Goal: Task Accomplishment & Management: Use online tool/utility

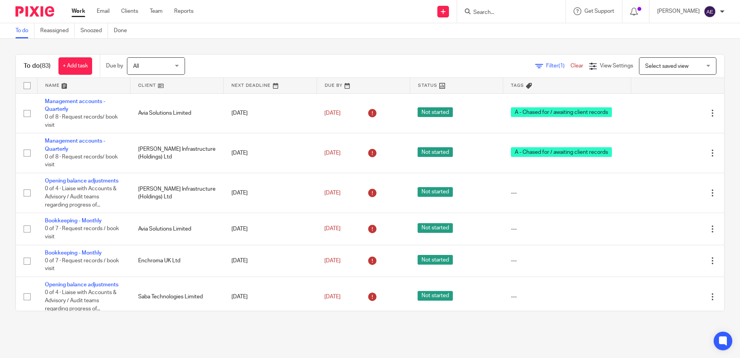
click at [495, 13] on input "Search" at bounding box center [508, 12] width 70 height 7
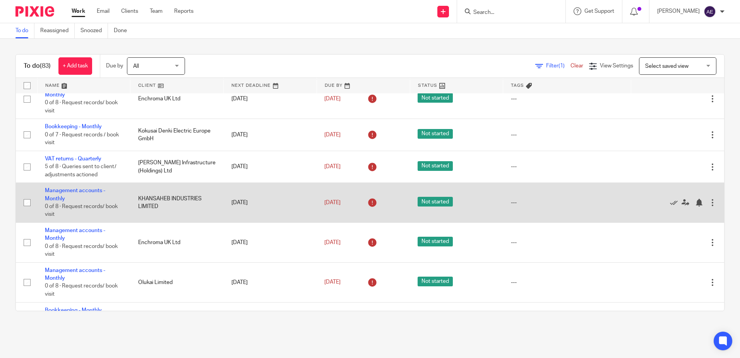
scroll to position [271, 0]
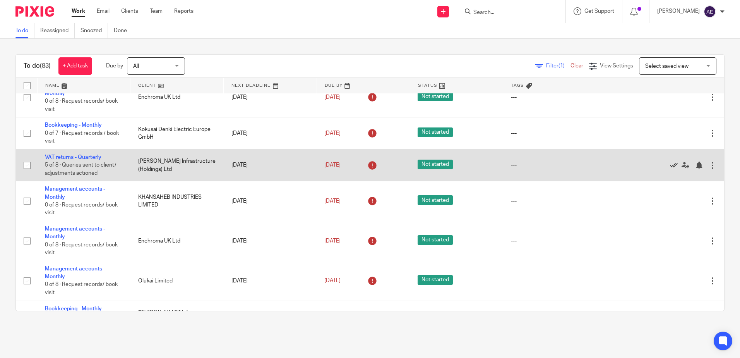
click at [670, 165] on icon at bounding box center [674, 165] width 8 height 8
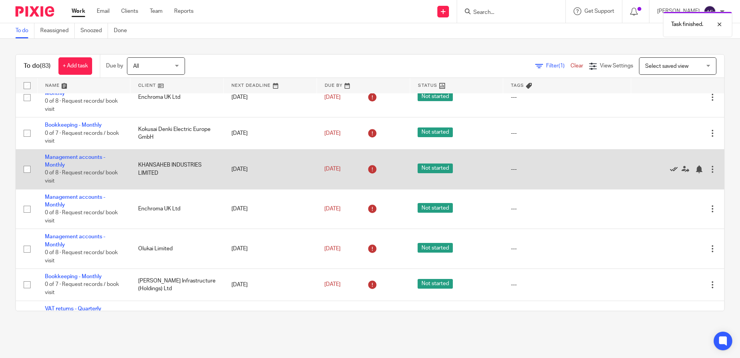
click at [670, 167] on icon at bounding box center [674, 169] width 8 height 8
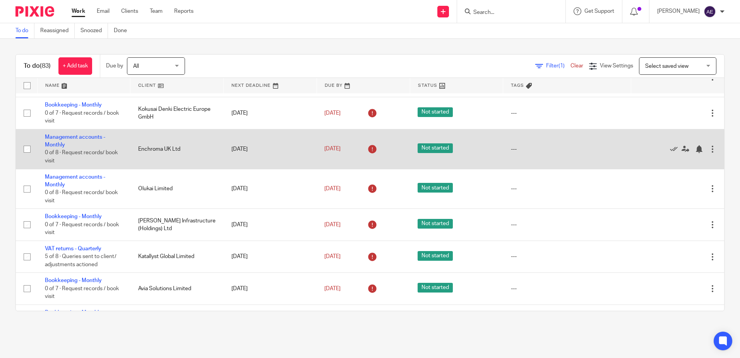
scroll to position [310, 0]
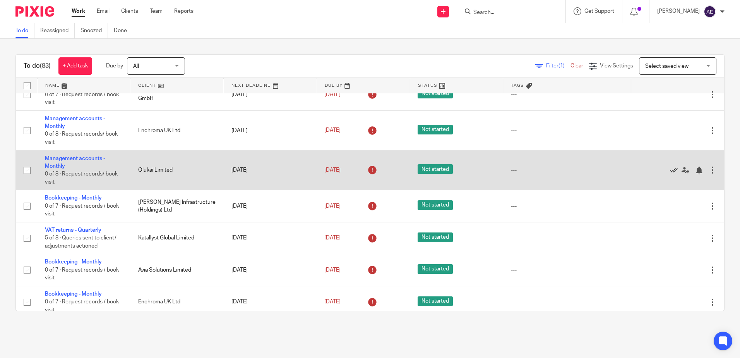
click at [670, 170] on icon at bounding box center [674, 171] width 8 height 8
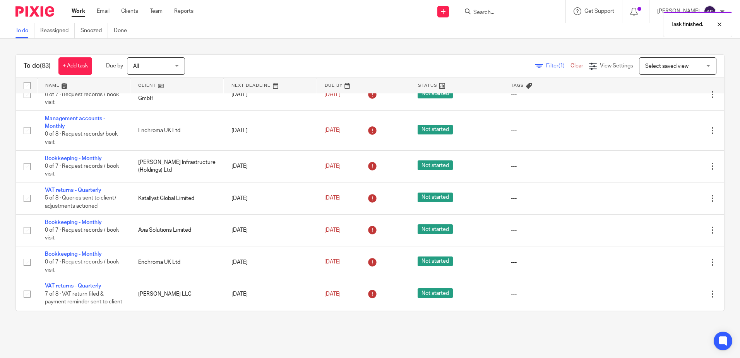
click at [670, 170] on icon at bounding box center [674, 167] width 8 height 8
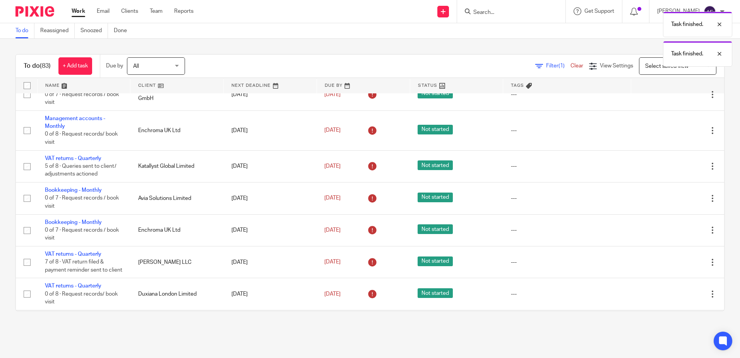
click at [670, 170] on icon at bounding box center [674, 167] width 8 height 8
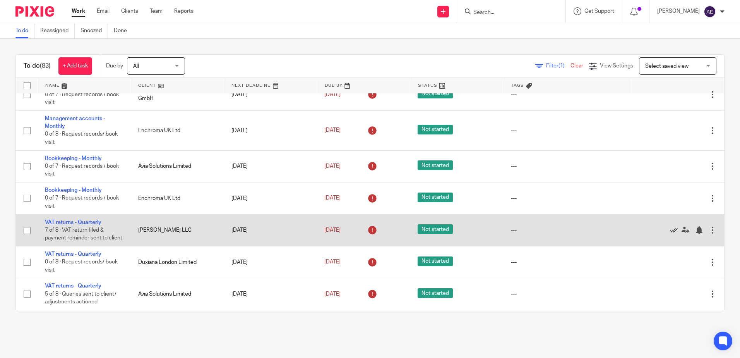
click at [670, 234] on icon at bounding box center [674, 230] width 8 height 8
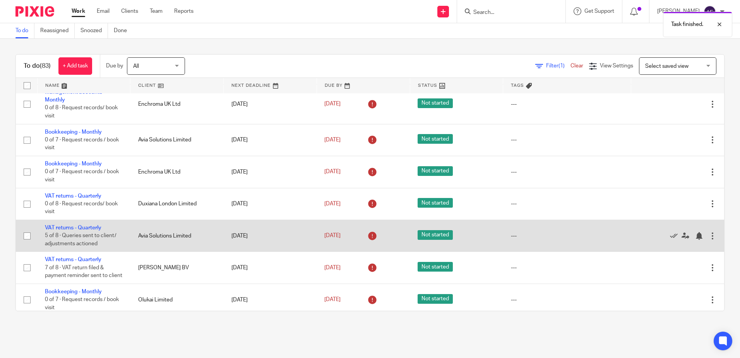
scroll to position [387, 0]
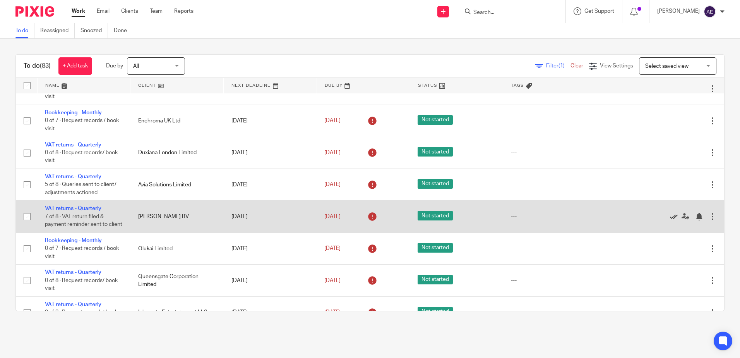
click at [670, 220] on icon at bounding box center [674, 217] width 8 height 8
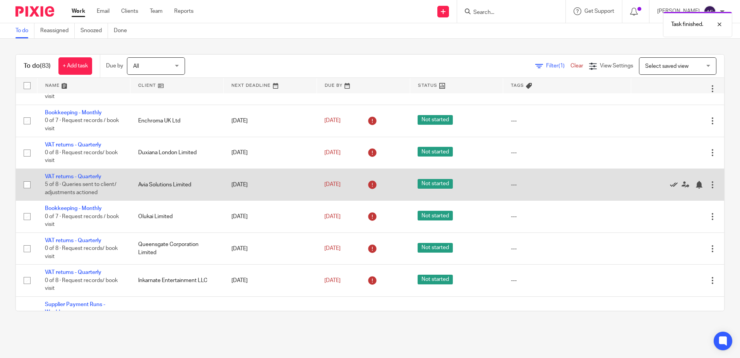
click at [670, 186] on icon at bounding box center [674, 185] width 8 height 8
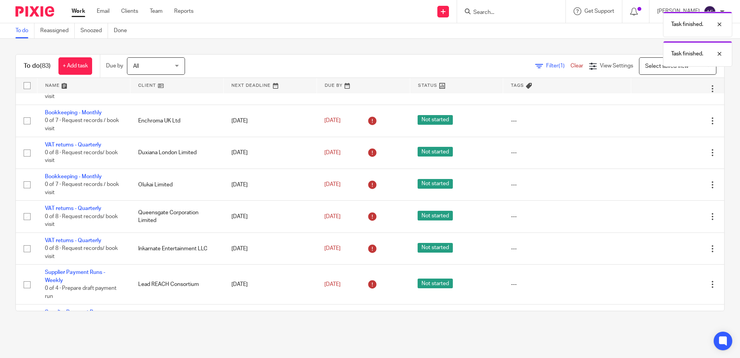
click at [670, 186] on icon at bounding box center [674, 185] width 8 height 8
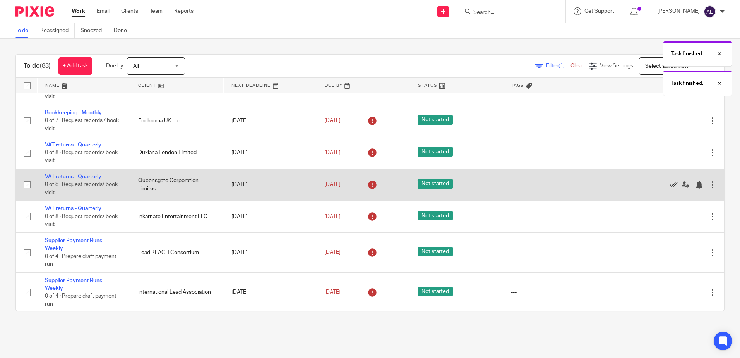
click at [670, 186] on icon at bounding box center [674, 185] width 8 height 8
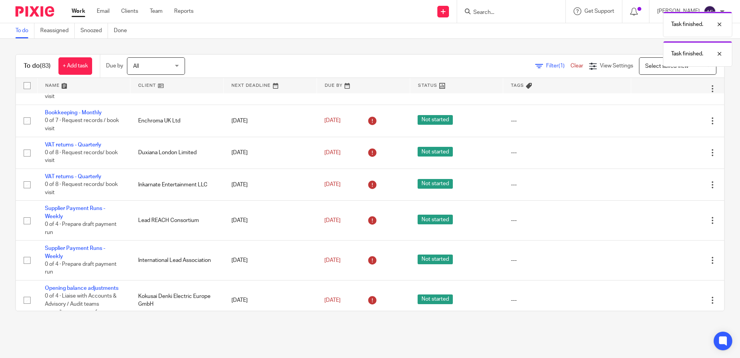
click at [670, 186] on icon at bounding box center [674, 185] width 8 height 8
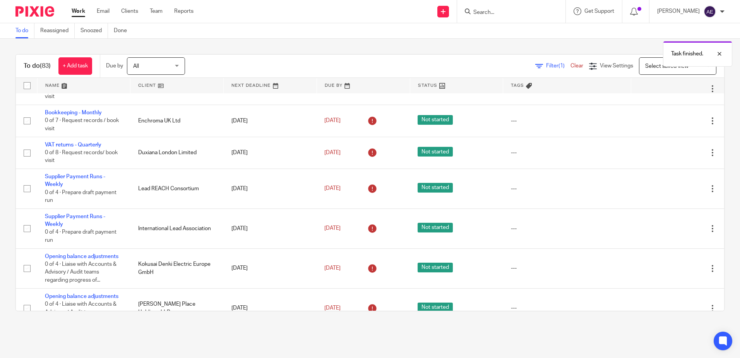
click at [670, 186] on icon at bounding box center [674, 189] width 8 height 8
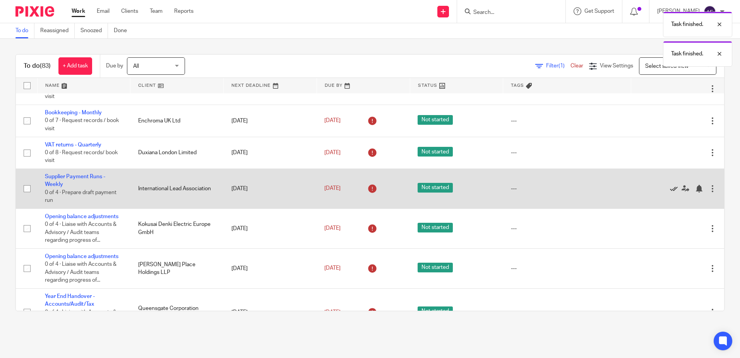
click at [670, 186] on icon at bounding box center [674, 189] width 8 height 8
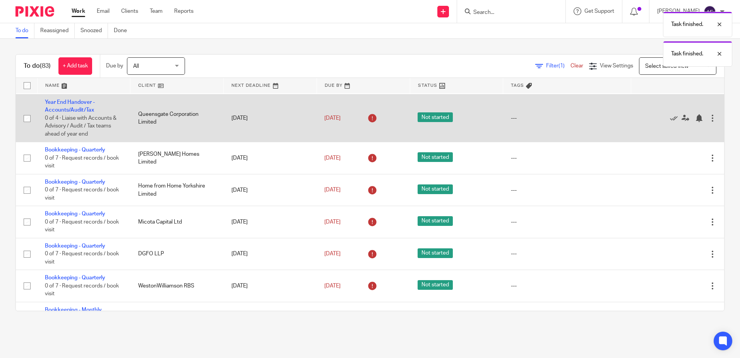
scroll to position [542, 0]
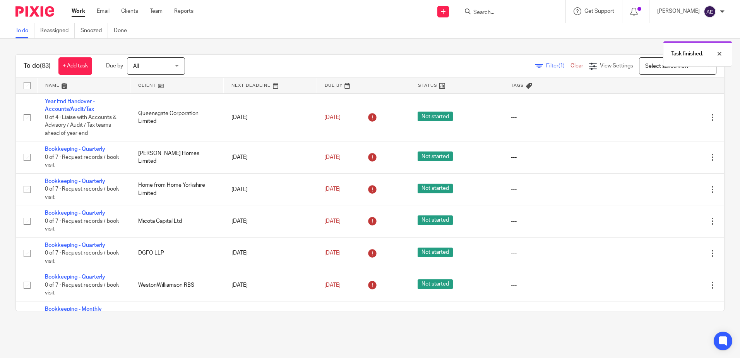
click at [514, 13] on div "Task finished. Task finished." at bounding box center [551, 37] width 362 height 59
drag, startPoint x: 503, startPoint y: 14, endPoint x: 497, endPoint y: 11, distance: 6.4
click at [502, 14] on div "Task finished." at bounding box center [551, 22] width 362 height 29
click at [471, 14] on icon at bounding box center [468, 12] width 6 height 6
click at [493, 12] on input "Search" at bounding box center [508, 12] width 70 height 7
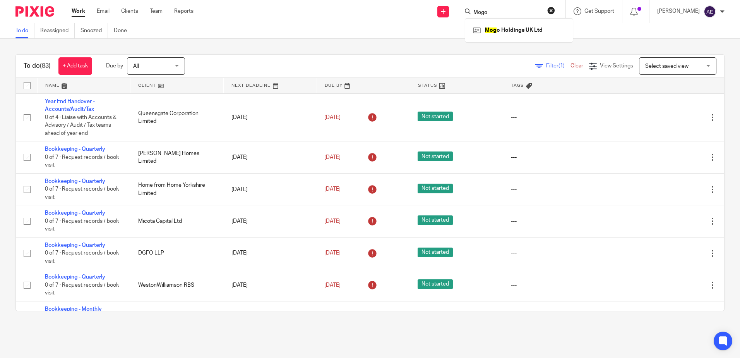
type input "Mogo"
click button "submit" at bounding box center [0, 0] width 0 height 0
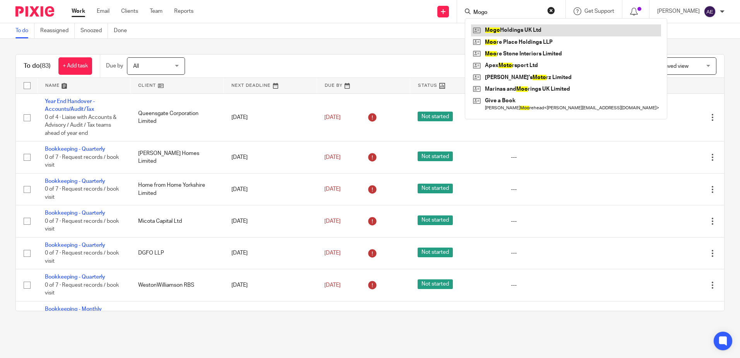
click at [542, 29] on link at bounding box center [566, 30] width 190 height 12
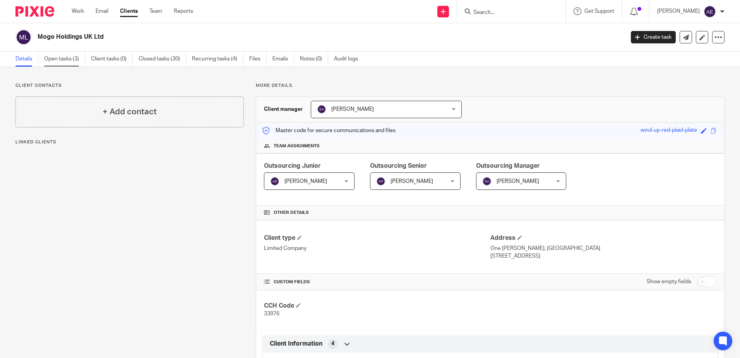
click at [70, 62] on link "Open tasks (3)" at bounding box center [64, 59] width 41 height 15
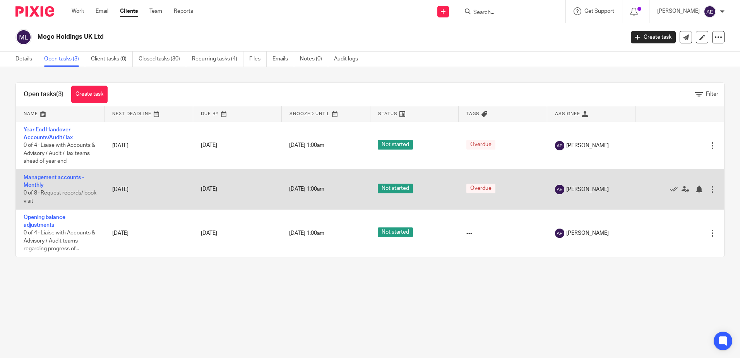
click at [36, 180] on td "Management accounts - Monthly 0 of 8 · Request records/ book visit" at bounding box center [60, 189] width 89 height 40
click at [51, 177] on link "Management accounts - Monthly" at bounding box center [54, 181] width 60 height 13
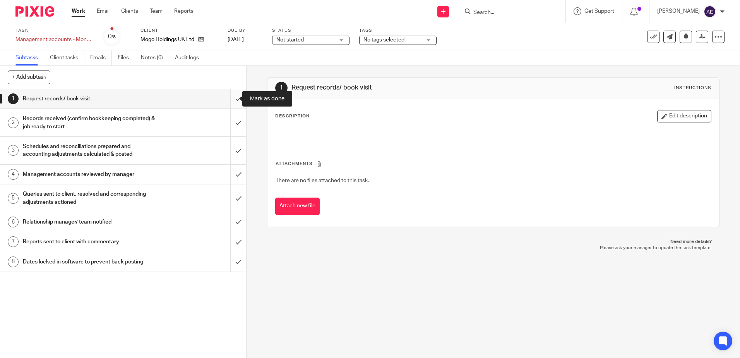
click at [227, 99] on input "submit" at bounding box center [123, 98] width 246 height 19
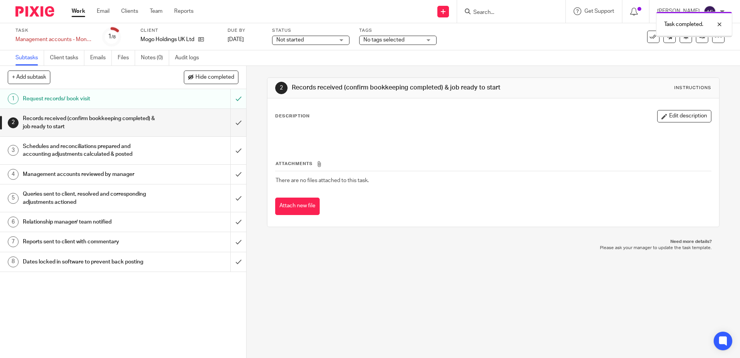
click at [229, 117] on input "submit" at bounding box center [123, 122] width 246 height 27
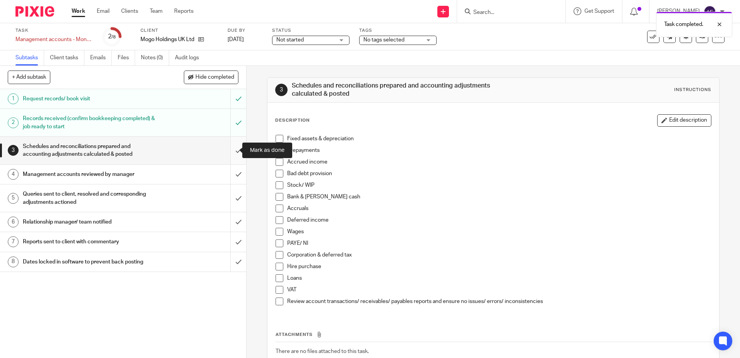
click at [232, 155] on input "submit" at bounding box center [123, 150] width 246 height 27
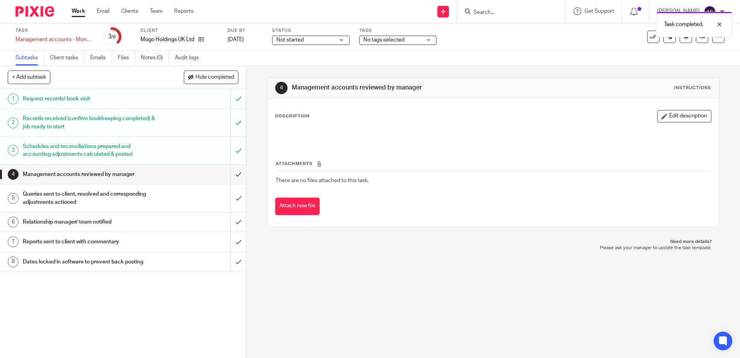
click at [187, 154] on div "Schedules and reconciliations prepared and accounting adjustments calculated & …" at bounding box center [123, 151] width 200 height 20
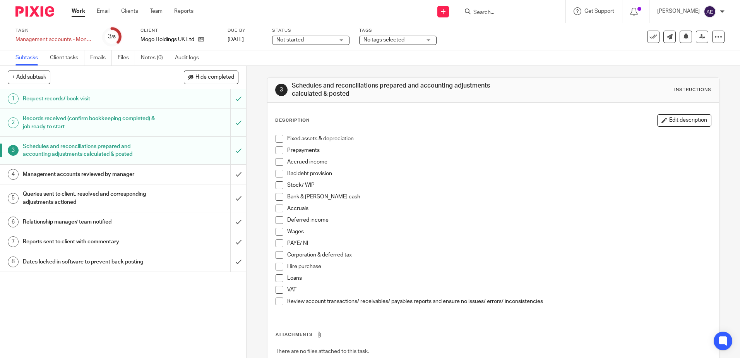
click at [280, 137] on span at bounding box center [280, 139] width 8 height 8
click at [278, 149] on span at bounding box center [280, 150] width 8 height 8
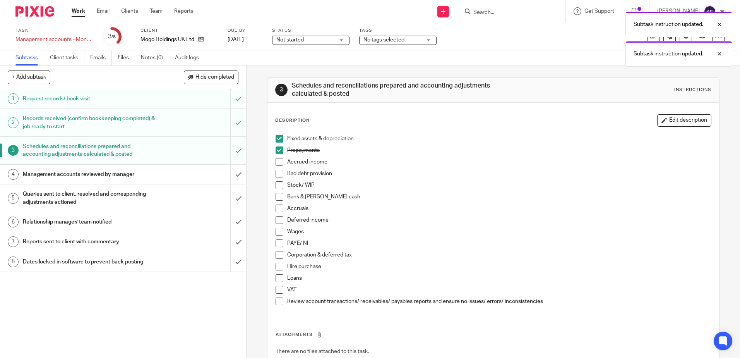
click at [276, 162] on span at bounding box center [280, 162] width 8 height 8
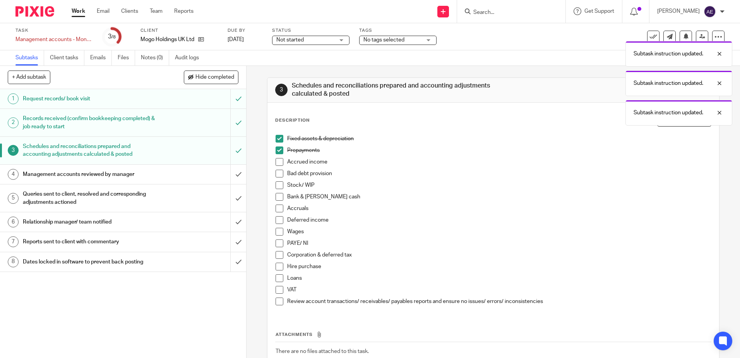
click at [276, 162] on span at bounding box center [280, 162] width 8 height 8
click at [276, 161] on span at bounding box center [280, 162] width 8 height 8
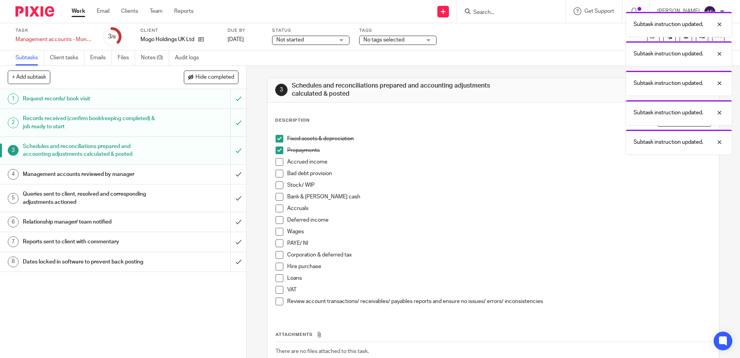
click at [277, 148] on span at bounding box center [280, 150] width 8 height 8
click at [277, 137] on span at bounding box center [280, 139] width 8 height 8
click at [174, 181] on link "4 Management accounts reviewed by manager" at bounding box center [115, 174] width 230 height 19
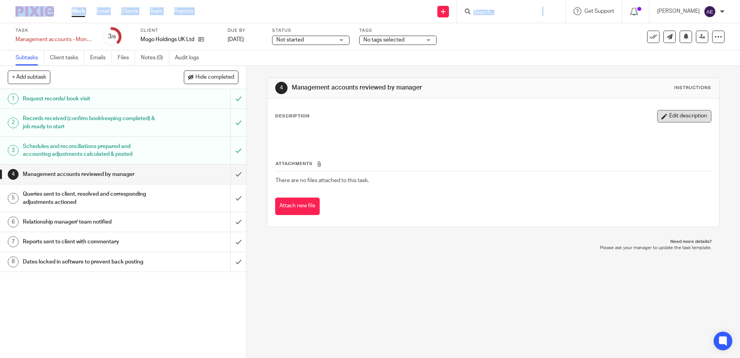
click at [667, 115] on button "Edit description" at bounding box center [685, 116] width 54 height 12
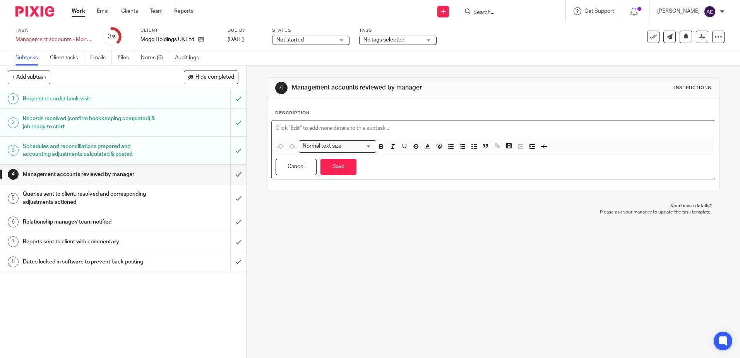
click at [285, 128] on p at bounding box center [493, 128] width 435 height 8
paste div
click at [333, 166] on button "Save" at bounding box center [339, 167] width 36 height 17
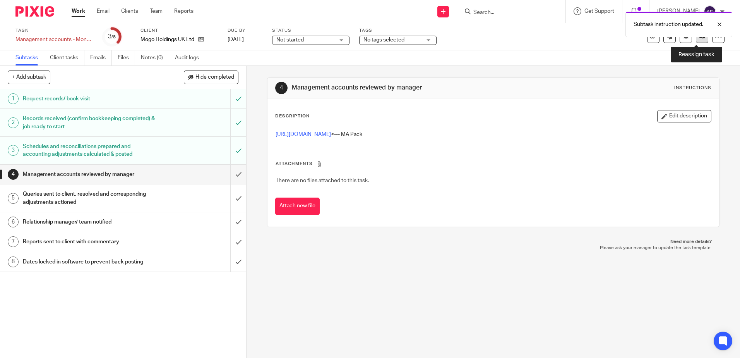
click at [696, 40] on link at bounding box center [702, 37] width 12 height 12
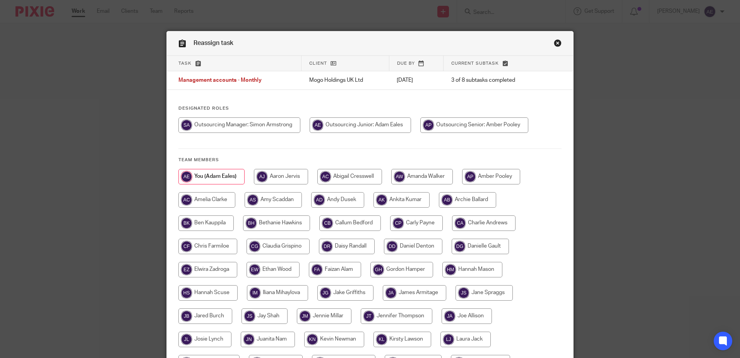
click at [272, 122] on input "radio" at bounding box center [240, 124] width 122 height 15
radio input "true"
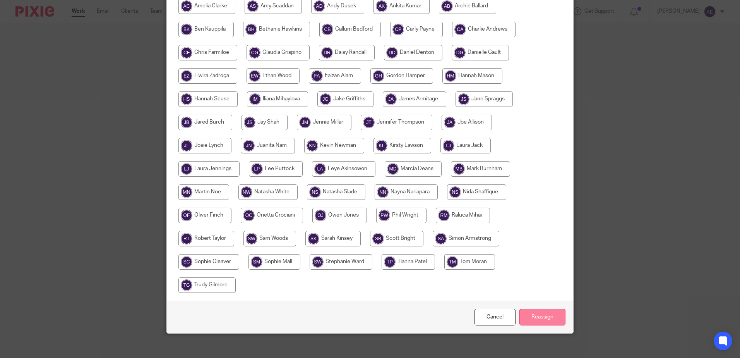
click at [546, 314] on input "Reassign" at bounding box center [543, 317] width 46 height 17
